Goal: Navigation & Orientation: Find specific page/section

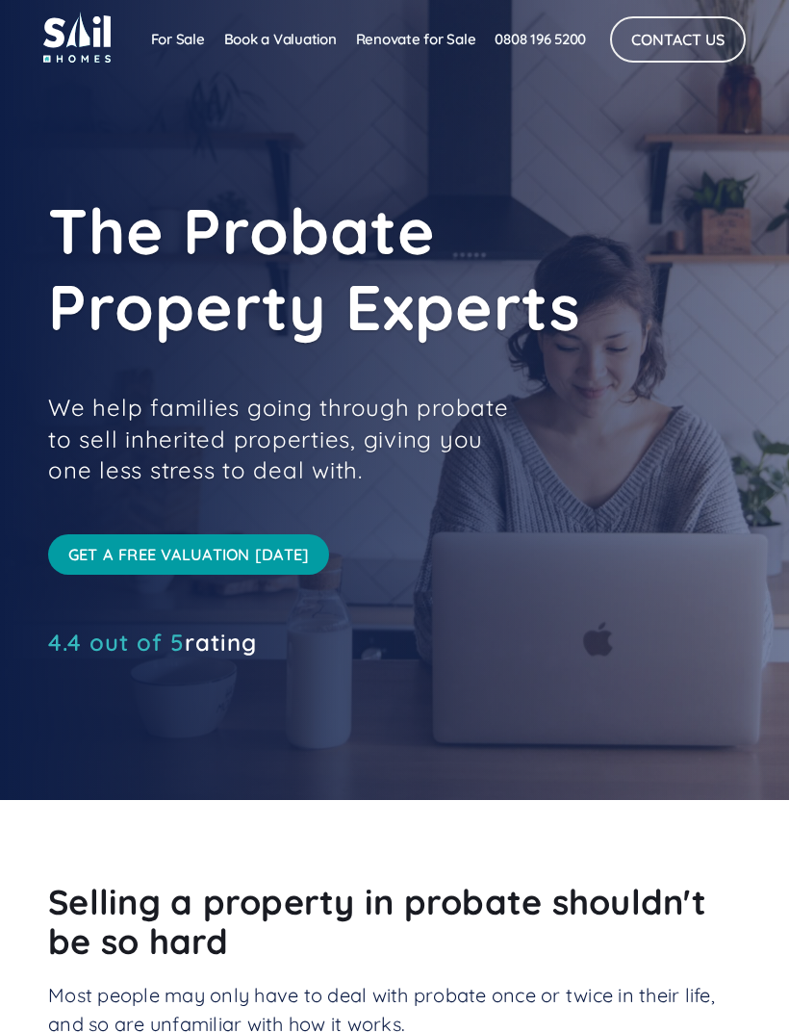
click at [760, 724] on div at bounding box center [394, 400] width 789 height 800
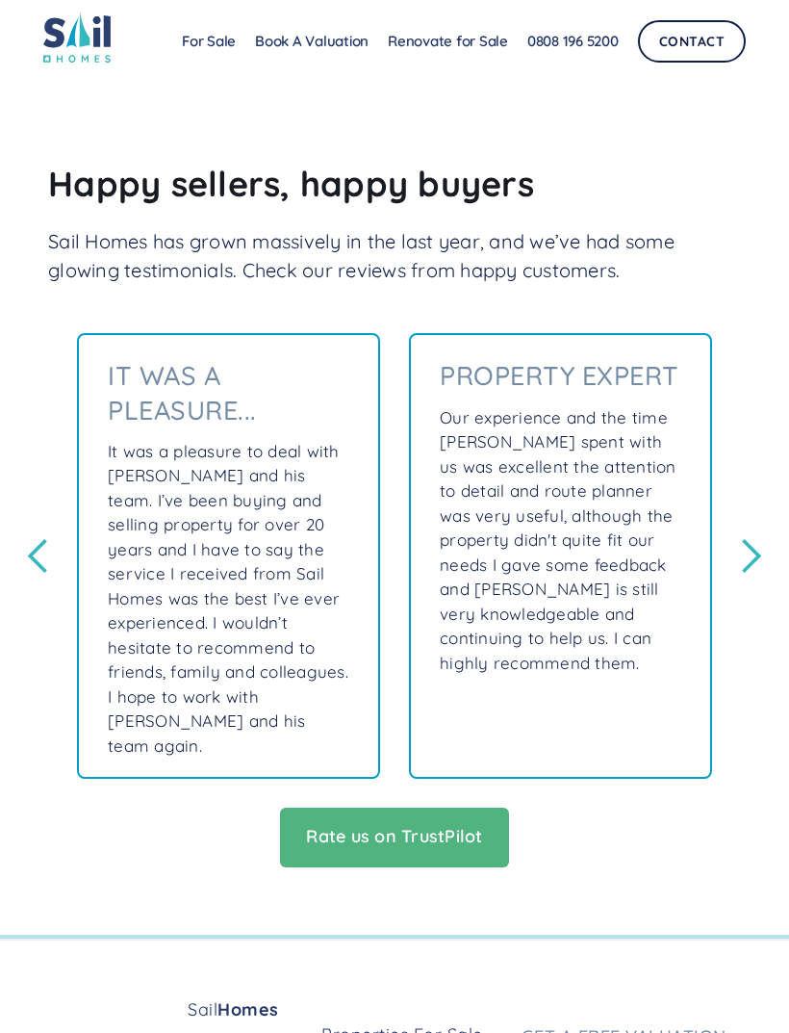
click at [762, 544] on div "next slide" at bounding box center [750, 556] width 38 height 38
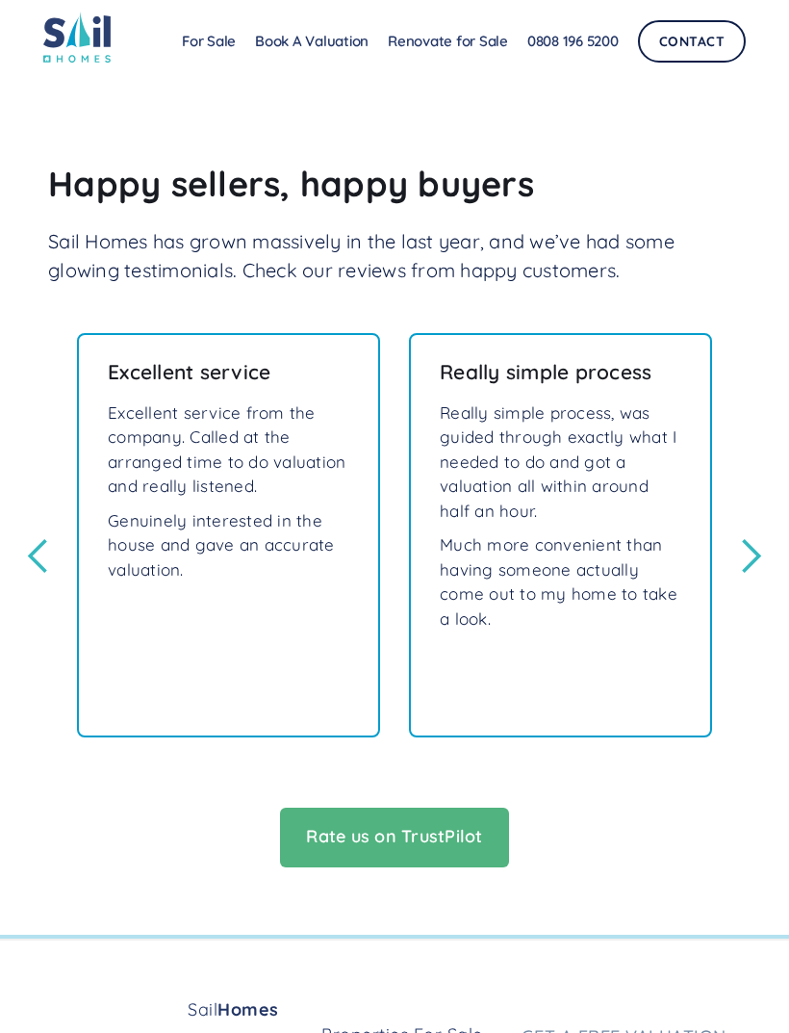
click at [753, 549] on div "next slide" at bounding box center [750, 556] width 38 height 38
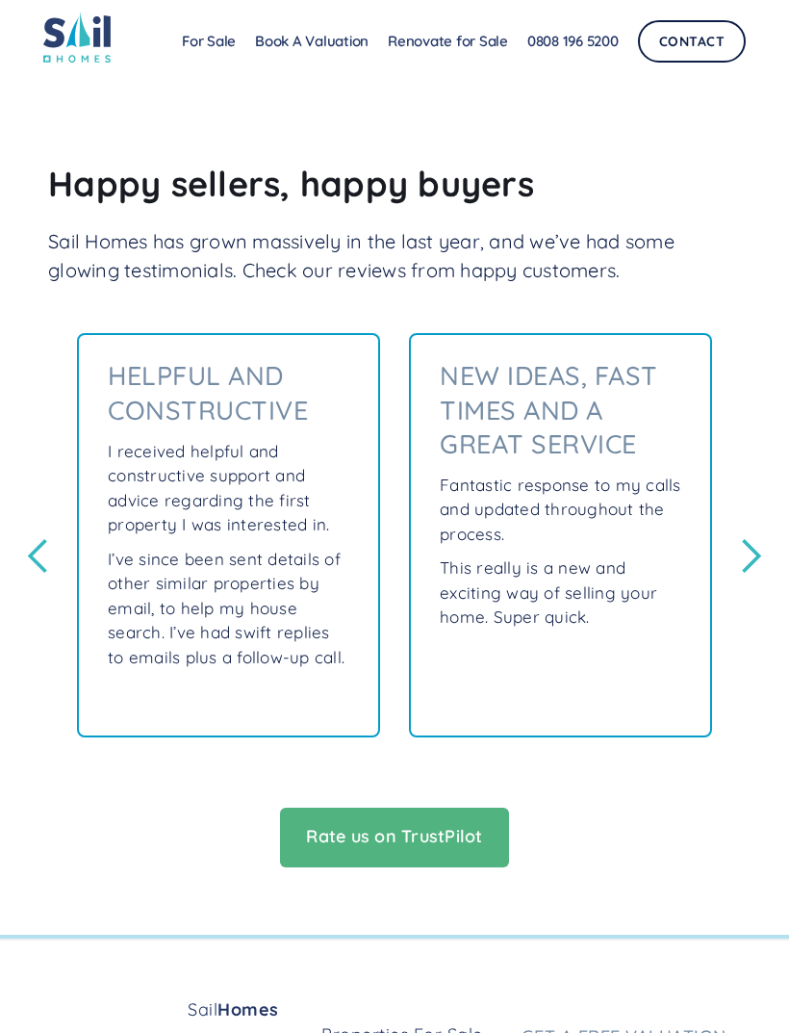
click at [745, 548] on div "next slide" at bounding box center [750, 556] width 38 height 38
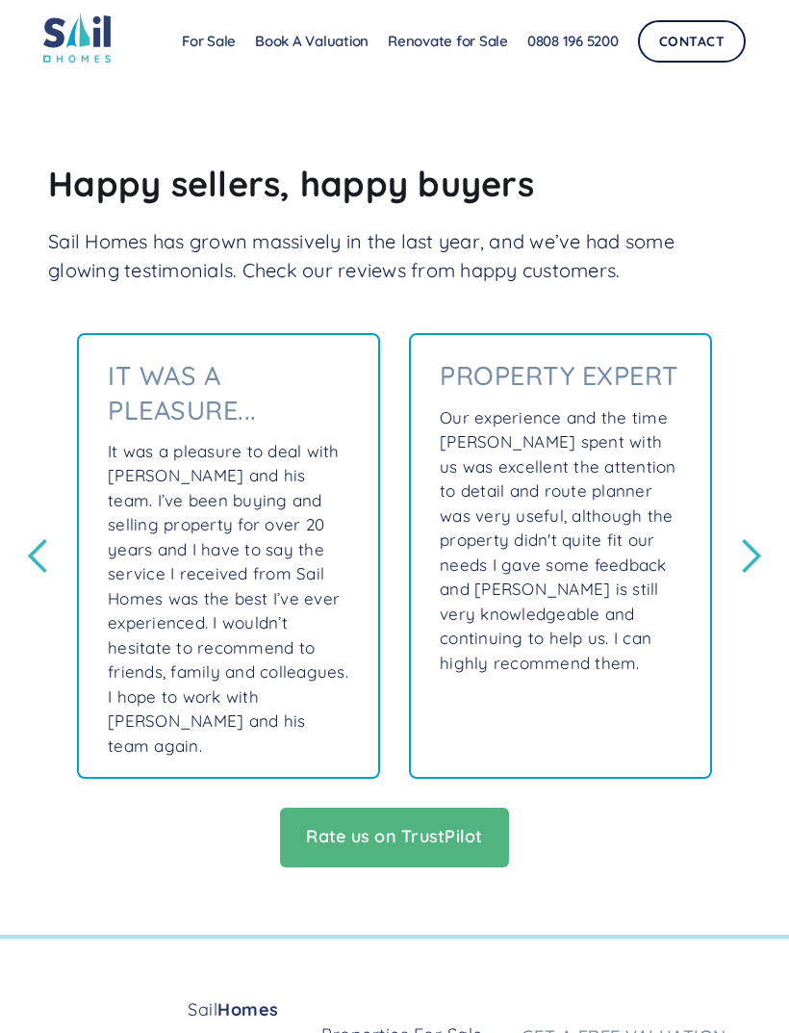
click at [743, 541] on div "next slide" at bounding box center [750, 556] width 38 height 38
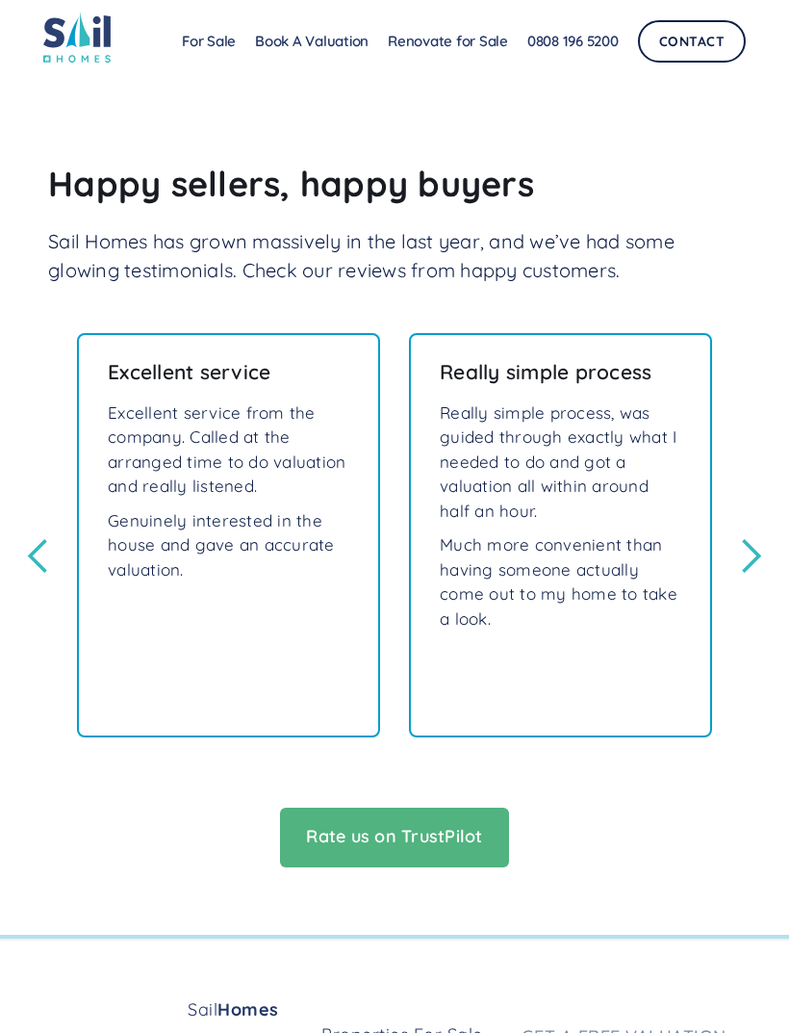
click at [749, 547] on div "next slide" at bounding box center [750, 556] width 38 height 38
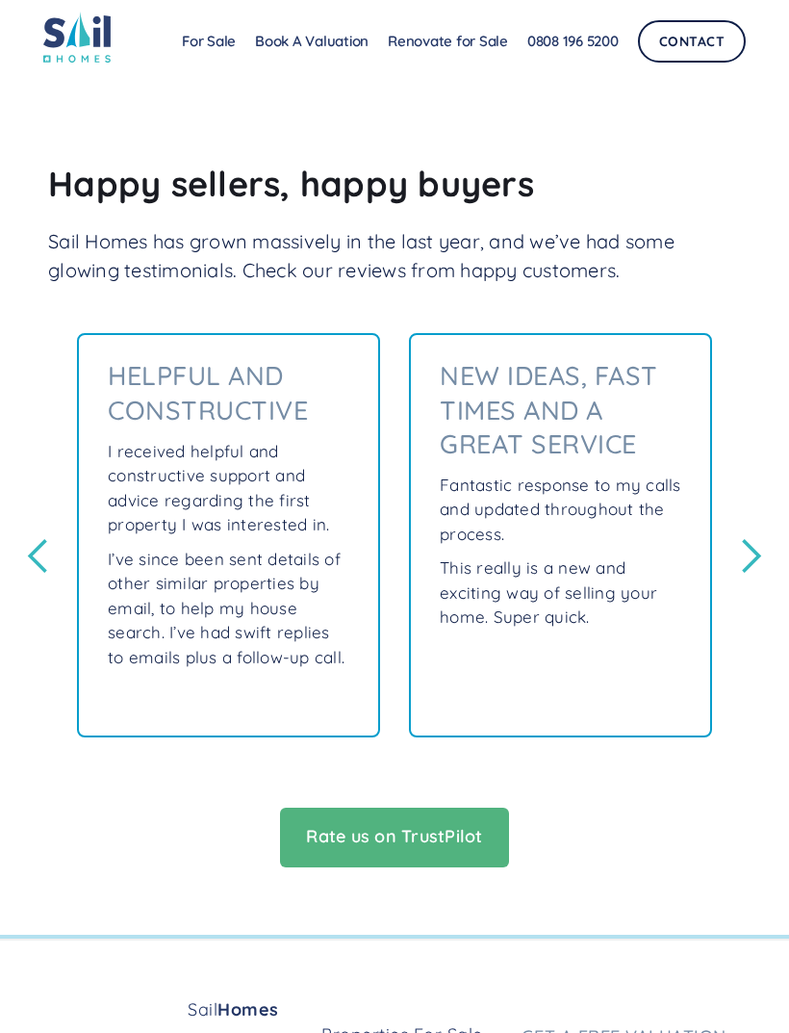
click at [739, 551] on div "next slide" at bounding box center [750, 556] width 38 height 38
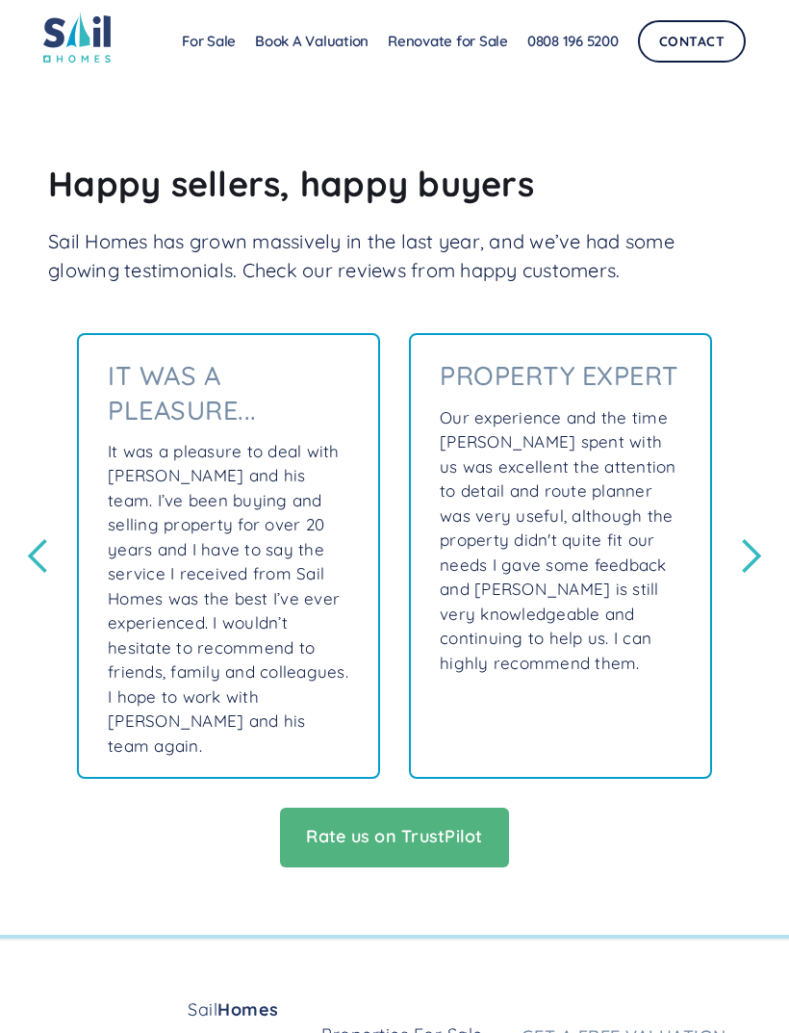
click at [748, 555] on div "next slide" at bounding box center [750, 556] width 77 height 446
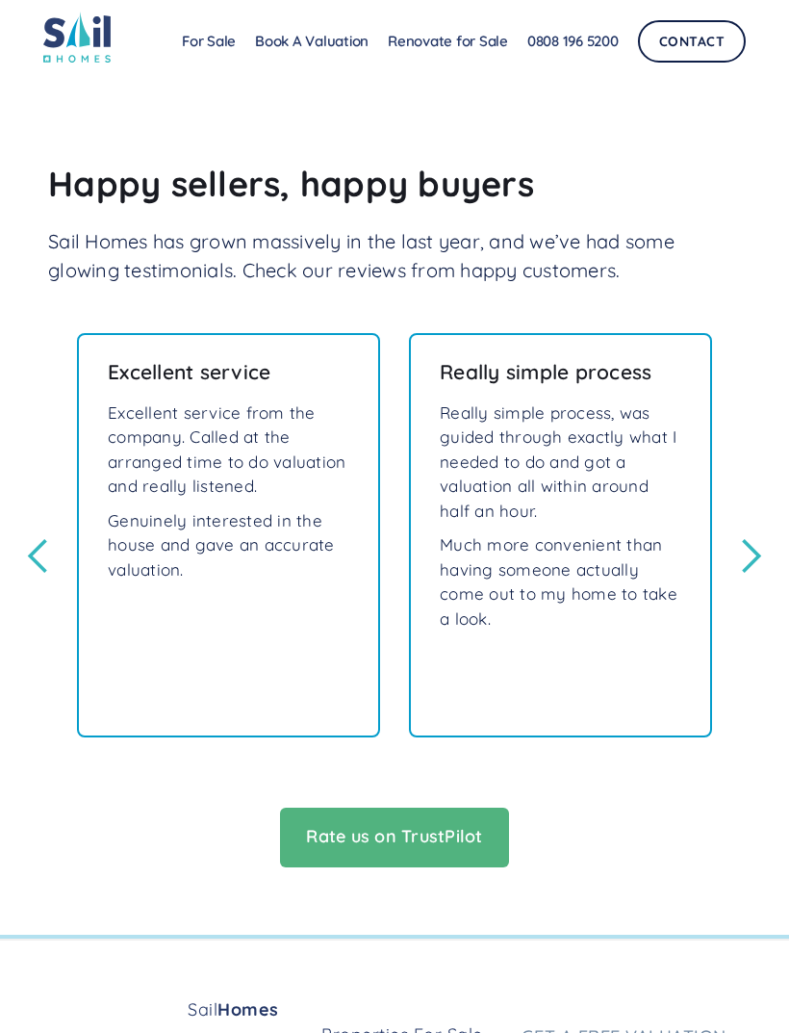
click at [745, 553] on div "next slide" at bounding box center [750, 556] width 38 height 38
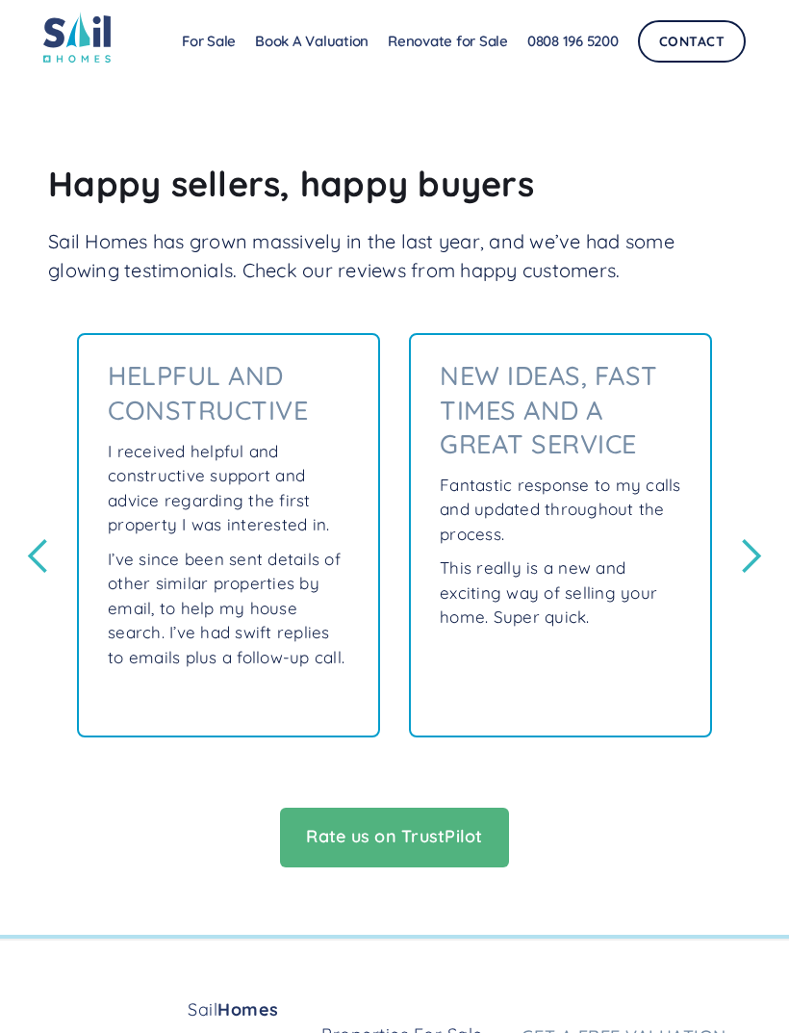
click at [218, 49] on link "For Sale" at bounding box center [208, 41] width 73 height 38
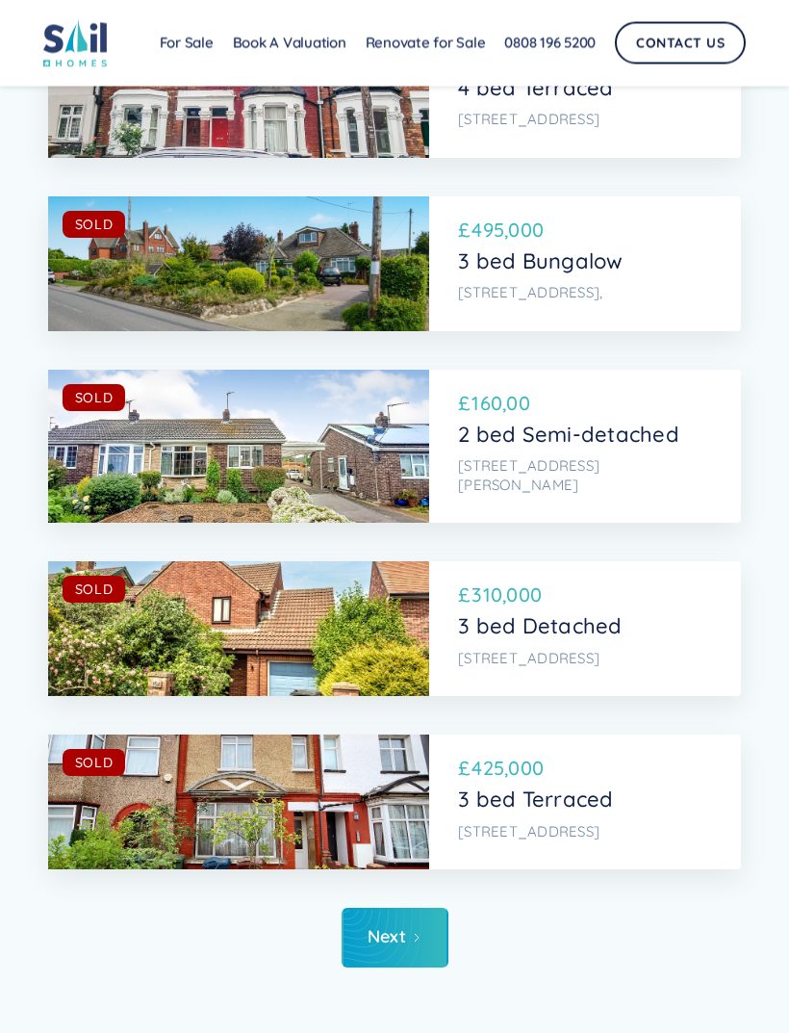
scroll to position [10590, 0]
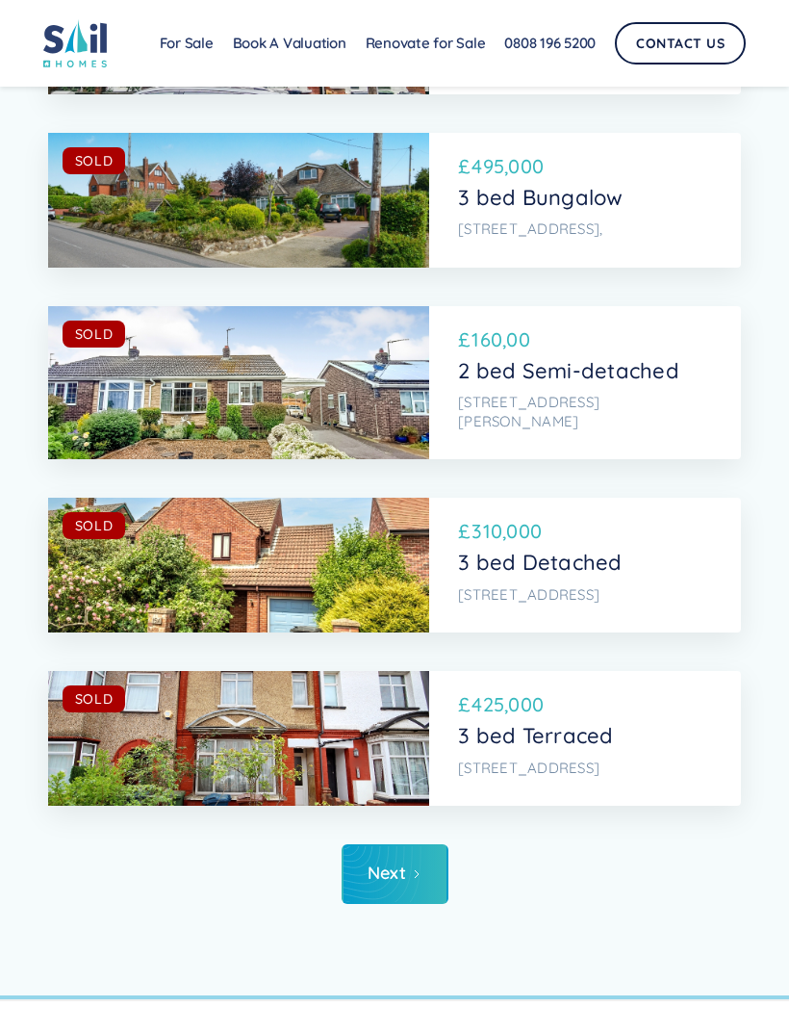
click at [405, 863] on div "Next" at bounding box center [387, 872] width 39 height 19
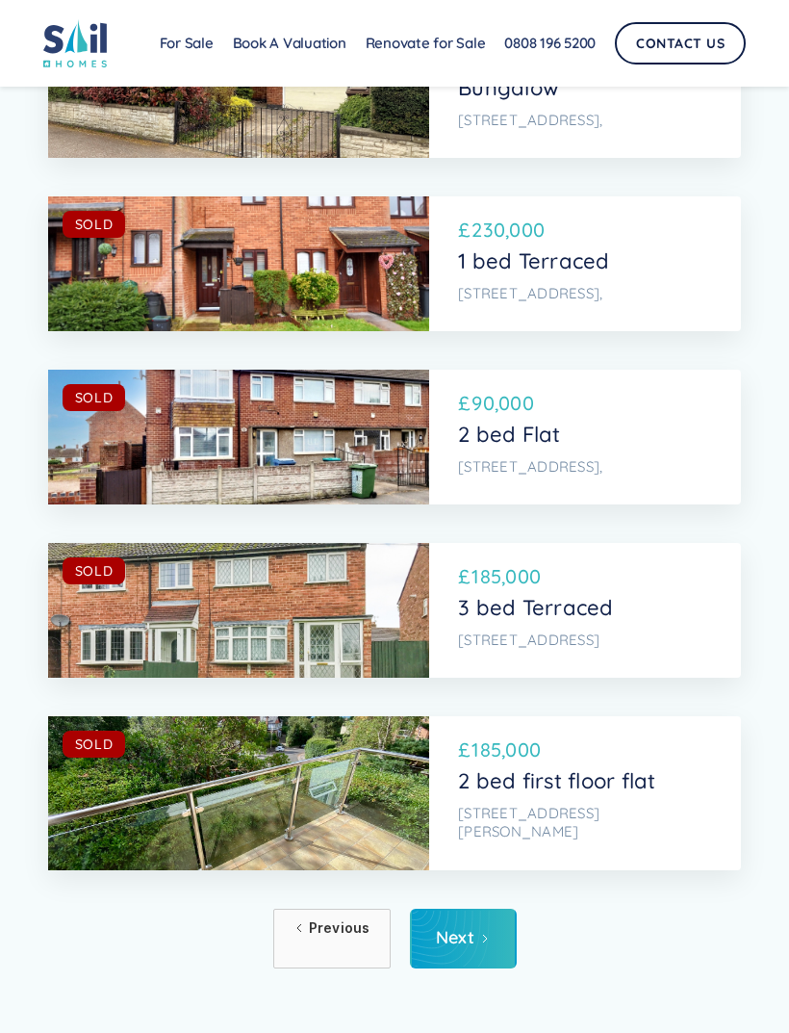
scroll to position [10450, 0]
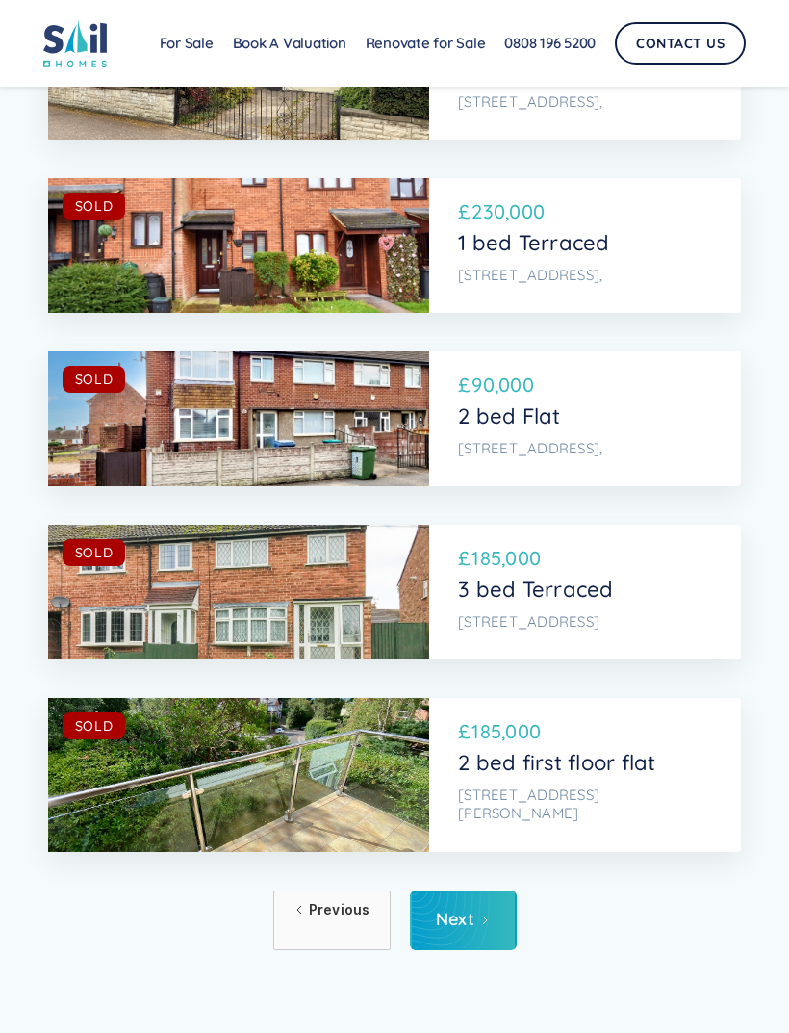
click at [460, 909] on div "Next" at bounding box center [455, 918] width 39 height 19
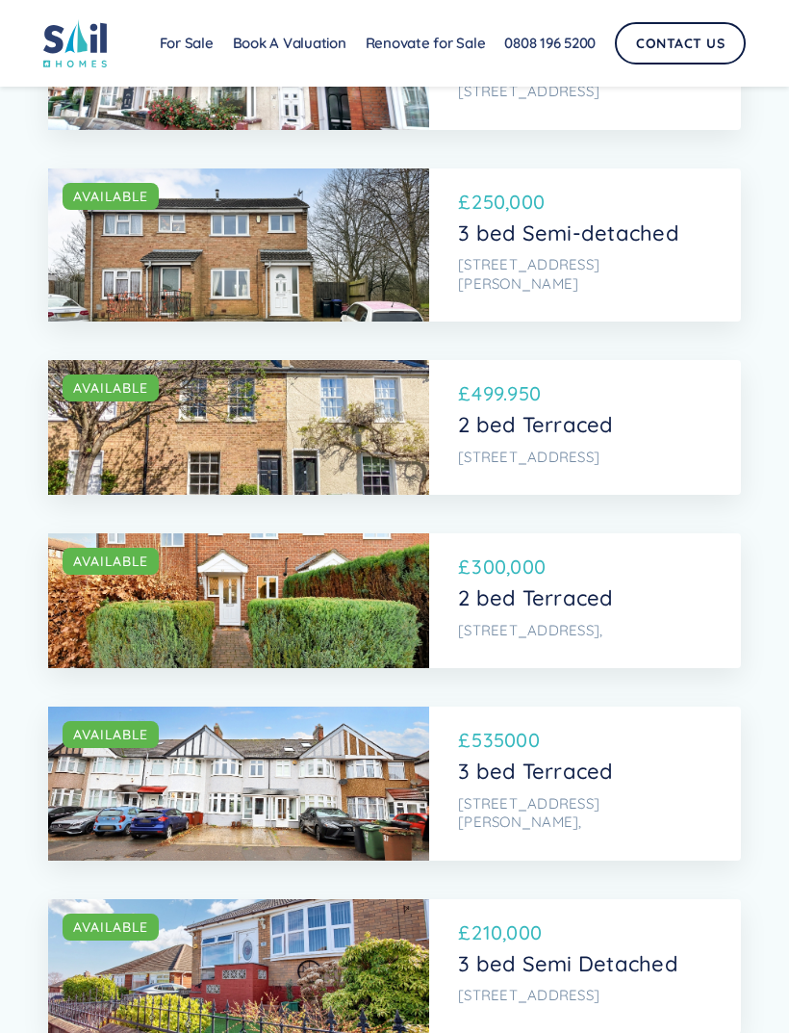
scroll to position [6893, 0]
